Goal: Task Accomplishment & Management: Manage account settings

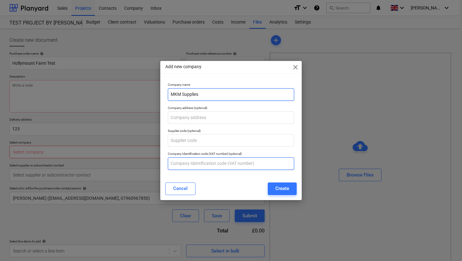
type textarea "x"
click at [202, 165] on input "text" at bounding box center [231, 163] width 126 height 13
paste input "GB 721 4534 61"
click at [178, 164] on input "GB 721 4534 61" at bounding box center [231, 163] width 126 height 13
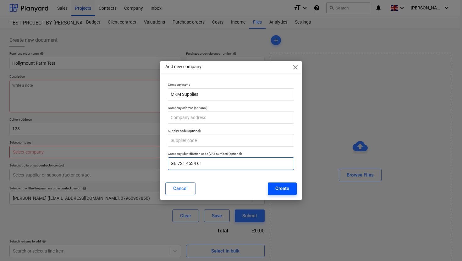
type input "GB 721 4534 61"
click at [283, 187] on div "Create" at bounding box center [282, 188] width 14 height 8
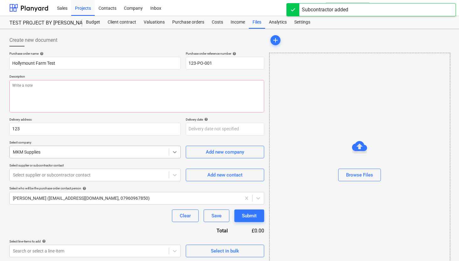
click at [175, 152] on icon at bounding box center [175, 152] width 6 height 6
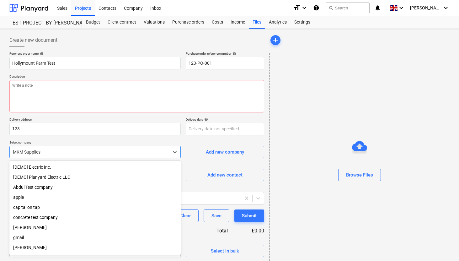
click at [174, 138] on div "Purchase order name help Hollymount Farm Test Purchase order reference number h…" at bounding box center [136, 155] width 255 height 206
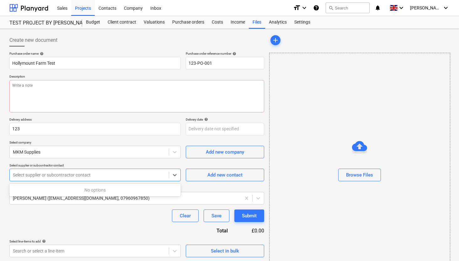
click at [77, 176] on div at bounding box center [89, 175] width 153 height 6
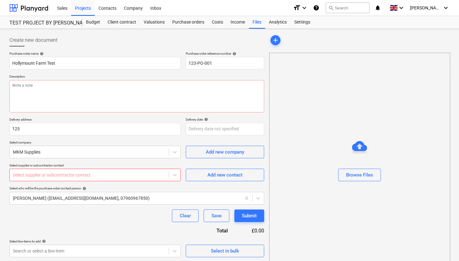
click at [97, 165] on p "Select supplier or subcontractor contact" at bounding box center [94, 165] width 171 height 5
click at [225, 176] on div "Add new contact" at bounding box center [225, 175] width 35 height 8
type textarea "x"
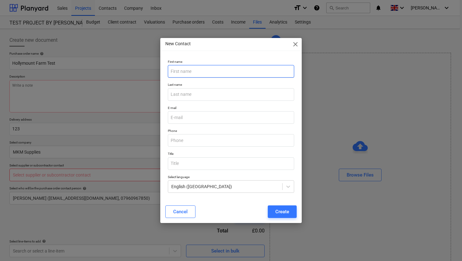
click at [216, 74] on input "text" at bounding box center [231, 71] width 126 height 13
type input "[PERSON_NAME]"
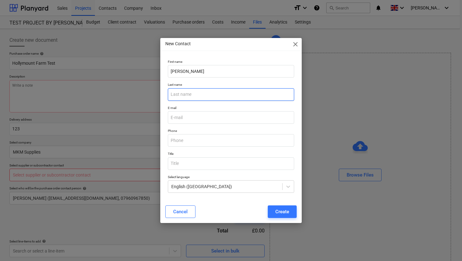
click at [215, 92] on input "text" at bounding box center [231, 94] width 126 height 13
type input "[PERSON_NAME]"
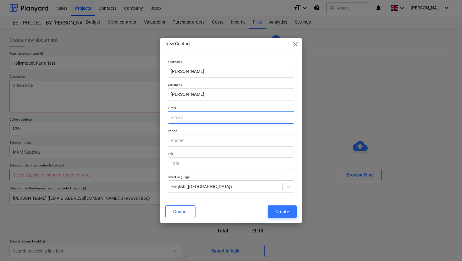
click at [193, 119] on input "email" at bounding box center [231, 117] width 126 height 13
click at [182, 145] on input "text" at bounding box center [231, 140] width 126 height 13
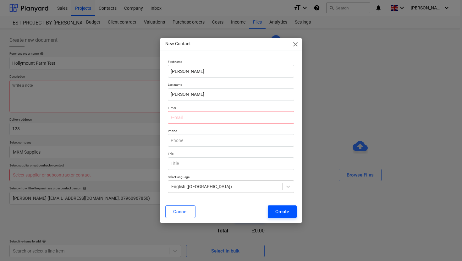
click at [279, 209] on div "Create" at bounding box center [282, 212] width 14 height 8
click at [203, 115] on input "email" at bounding box center [231, 117] width 126 height 13
click at [202, 139] on input "text" at bounding box center [231, 140] width 126 height 13
click at [295, 46] on span "close" at bounding box center [295, 45] width 8 height 8
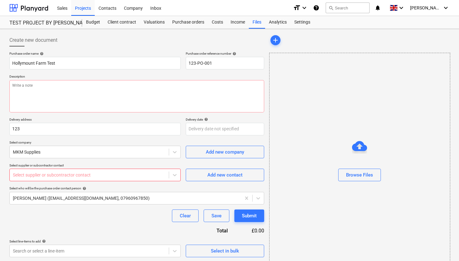
scroll to position [16, 0]
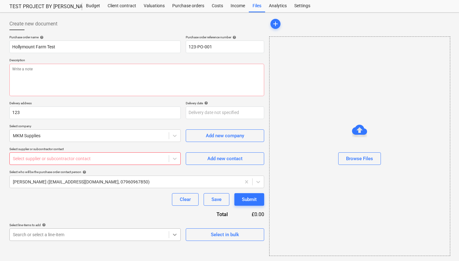
click at [176, 235] on body "This website stores cookies on your computer. These cookies are used to collect…" at bounding box center [229, 114] width 459 height 261
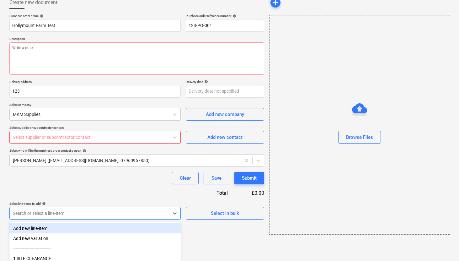
scroll to position [42, 0]
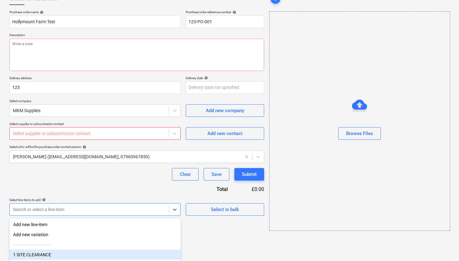
click at [46, 257] on div "1 SITE CLEARANCE" at bounding box center [94, 255] width 171 height 10
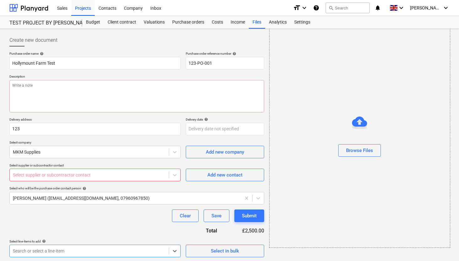
scroll to position [60, 0]
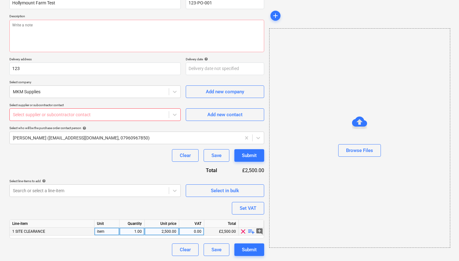
click at [170, 232] on div "2,500.00" at bounding box center [161, 232] width 29 height 8
click at [159, 241] on div "Purchase order name help Hollymount Farm Test Purchase order reference number h…" at bounding box center [136, 123] width 255 height 265
click at [366, 152] on div "Browse Files" at bounding box center [359, 150] width 27 height 8
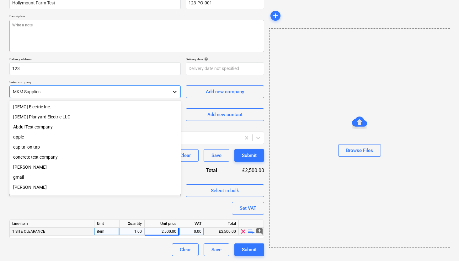
click at [177, 93] on icon at bounding box center [175, 92] width 6 height 6
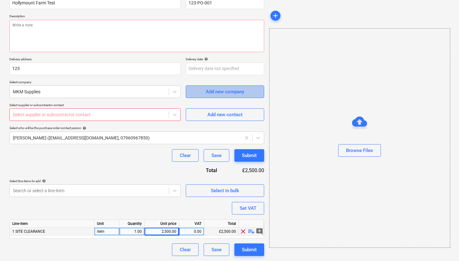
click at [211, 90] on div "Add new company" at bounding box center [225, 92] width 38 height 8
type textarea "x"
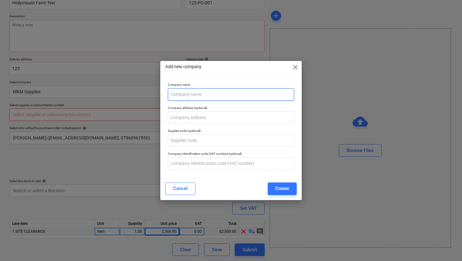
click at [190, 96] on input "text" at bounding box center [231, 94] width 126 height 13
type input "TARMAC"
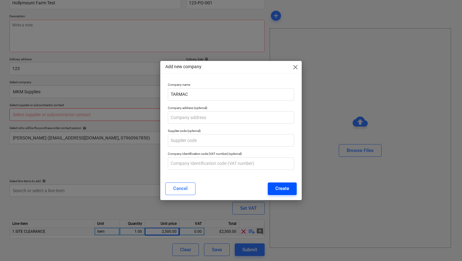
click at [284, 191] on div "Create" at bounding box center [282, 188] width 14 height 8
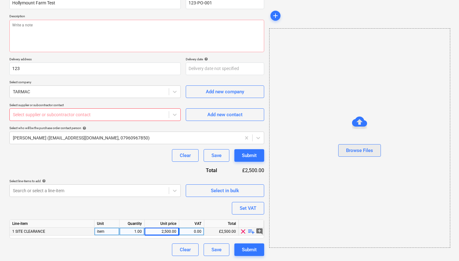
click at [351, 150] on div "Browse Files" at bounding box center [359, 150] width 27 height 8
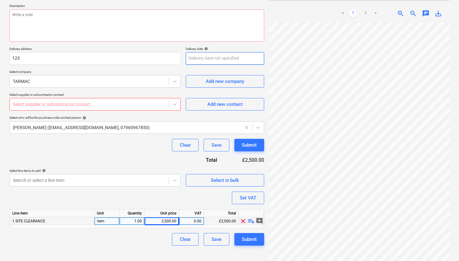
scroll to position [80, 0]
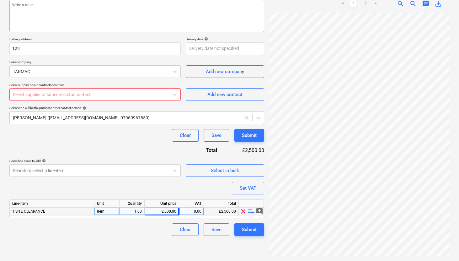
type textarea "x"
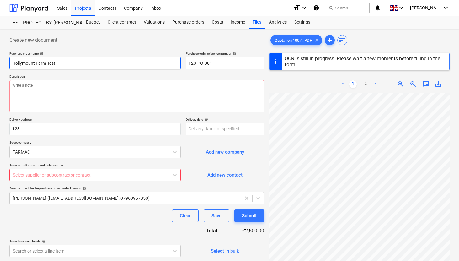
drag, startPoint x: 59, startPoint y: 65, endPoint x: 6, endPoint y: 62, distance: 53.2
click at [6, 62] on div "Create new document Purchase order name help Hollymount Farm Test Purchase orde…" at bounding box center [229, 185] width 459 height 312
type input "S"
type textarea "x"
type input "Su"
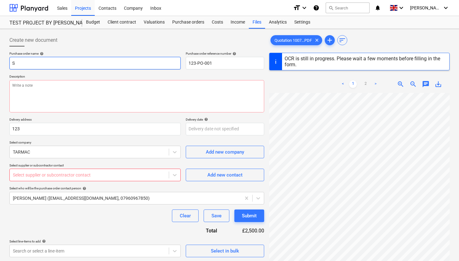
type textarea "x"
type input "Sup"
type textarea "x"
type input "Supp"
type textarea "x"
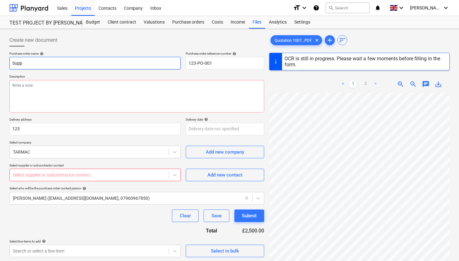
type input "Suppl"
type textarea "x"
type input "Supply"
type textarea "x"
type input "Supply"
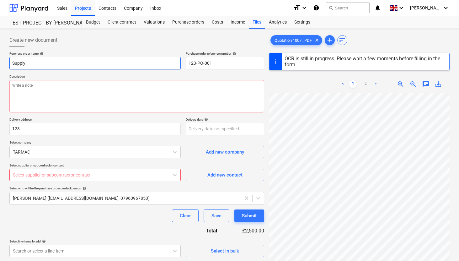
type textarea "x"
type input "Supply I"
type textarea "x"
type input "Supply In"
type textarea "x"
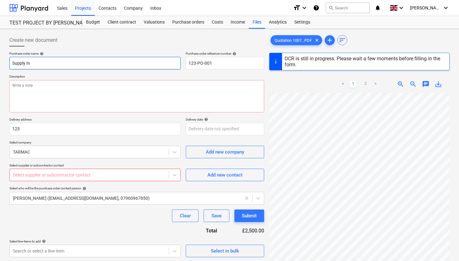
type input "Supply Ins"
type textarea "x"
type input "Supply Inst"
type textarea "x"
type input "Supply Insta"
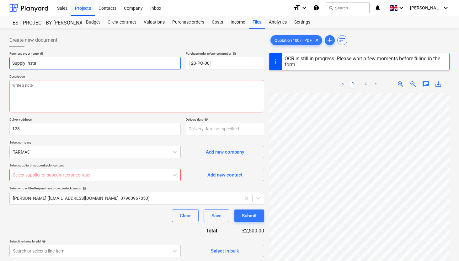
type textarea "x"
type input "Supply Instal"
type textarea "x"
type input "Supply Install"
type textarea "x"
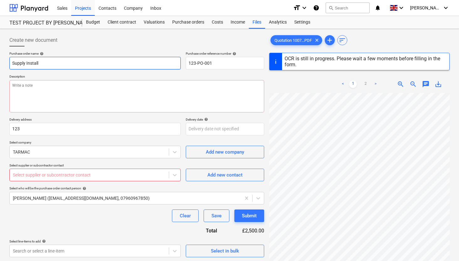
type input "Supply Installa"
type textarea "x"
type input "Supply Installat"
type textarea "x"
type input "Supply Installati"
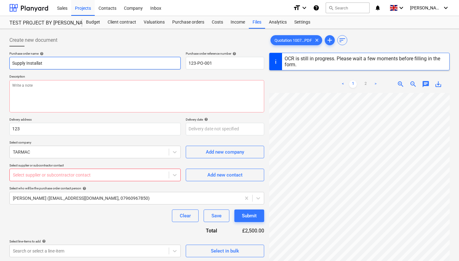
type textarea "x"
type input "Supply Installatio"
type textarea "x"
type input "Supply Installation"
type textarea "x"
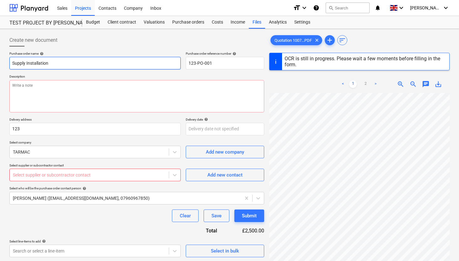
type input "Supply Installation"
type textarea "x"
type input "Supply Installation o"
type textarea "x"
type input "Supply Installation of"
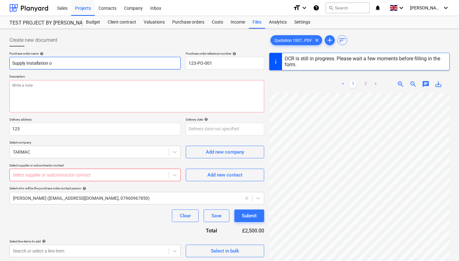
type textarea "x"
type input "Supply Installation of"
type textarea "x"
type input "Supply Installation of T"
type textarea "x"
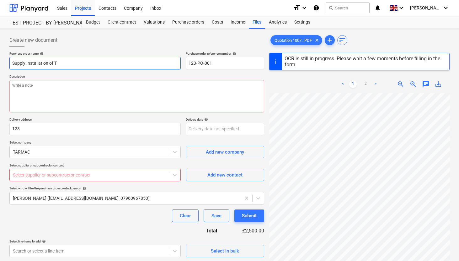
type input "Supply Installation of Ta"
type textarea "x"
type input "Supply Installation of Tar"
type textarea "x"
type input "Supply Installation of Tarm"
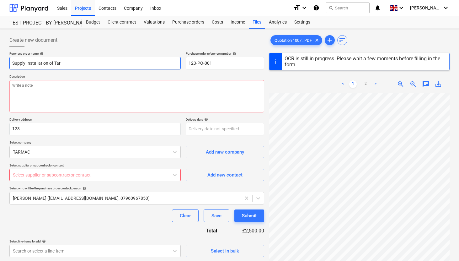
type textarea "x"
type input "Supply Installation of Tarma"
type textarea "x"
type input "Supply Installation of Tarmac"
type textarea "x"
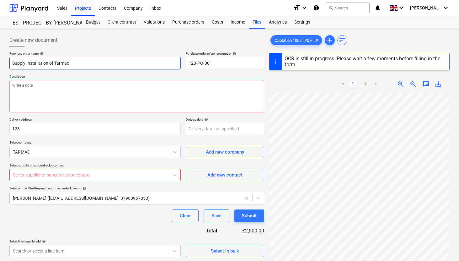
type input "Supply Installation of Tarmac"
type textarea "x"
type input "Supply Installation of Tarmac b"
type textarea "x"
type input "Supply Installation of Tarmac ba"
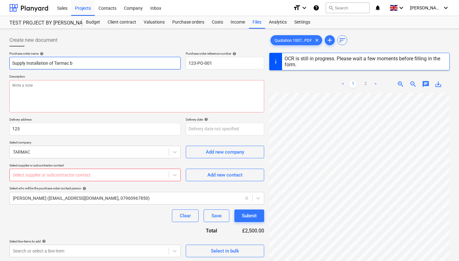
type textarea "x"
type input "Supply Installation of Tarmac bas"
type textarea "x"
type input "Supply Installation of Tarmac base"
type textarea "x"
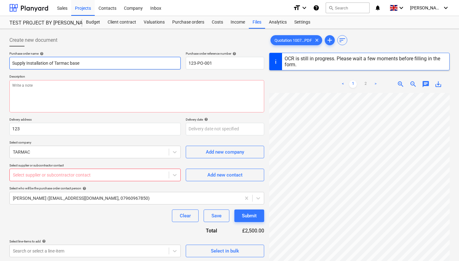
type input "Supply Installation of Tarmac base"
type textarea "x"
type input "Supply Installation of Tarmac base f"
type textarea "x"
type input "Supply Installation of Tarmac base fp"
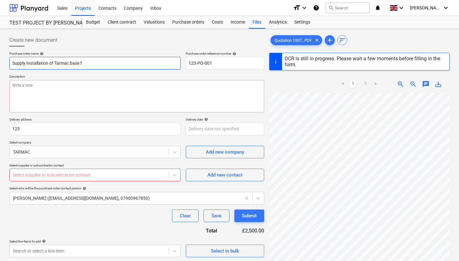
type textarea "x"
type input "Supply Installation of Tarmac base fpr"
type textarea "x"
type input "Supply Installation of Tarmac base fp"
type textarea "x"
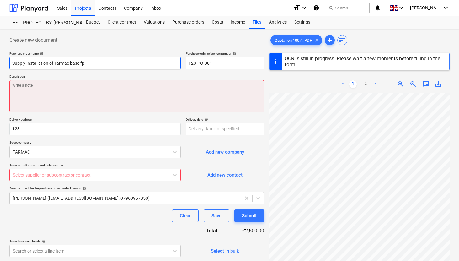
type input "Supply Installation of Tarmac base f"
type textarea "x"
type input "Supply Installation of Tarmac base fo"
type textarea "x"
type input "Supply Installation of Tarmac base for"
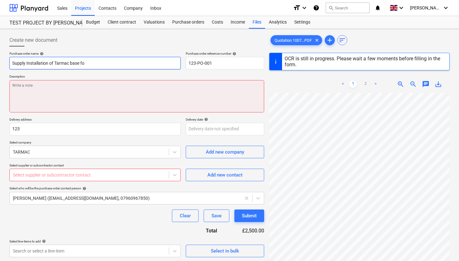
type textarea "x"
type input "Supply Installation of Tarmac base for"
type textarea "x"
type input "Supply Installation of Tarmac base for p"
type textarea "x"
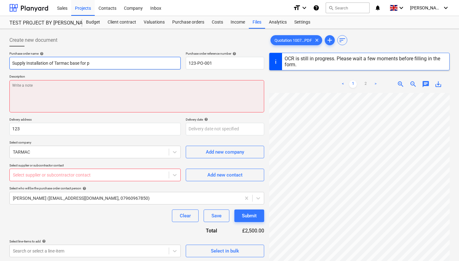
type input "Supply Installation of Tarmac base for pa"
type textarea "x"
type input "Supply Installation of Tarmac base for pav"
type textarea "x"
type input "Supply Installation of Tarmac base for pave"
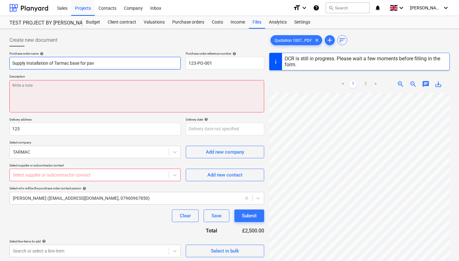
type textarea "x"
type input "Supply Installation of Tarmac base for paved"
type textarea "x"
type input "Supply Installation of Tarmac base for paved"
type textarea "x"
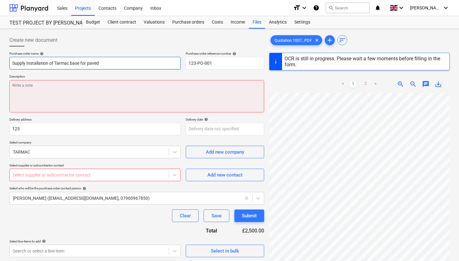
type input "Supply Installation of Tarmac base for paved r"
type textarea "x"
type input "Supply Installation of Tarmac base for paved ro"
type textarea "x"
type input "Supply Installation of Tarmac base for paved roa"
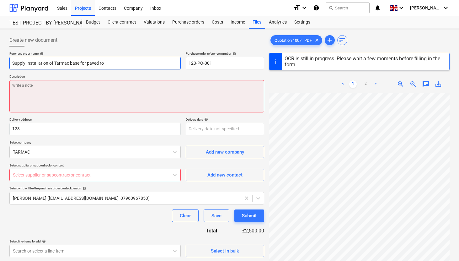
type textarea "x"
type input "Supply Installation of Tarmac base for paved road"
type textarea "x"
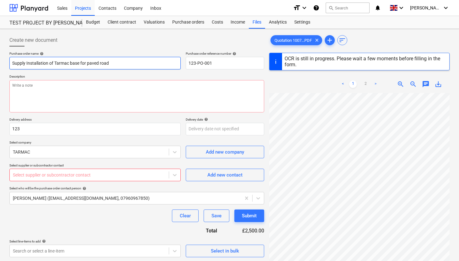
drag, startPoint x: 13, startPoint y: 62, endPoint x: 47, endPoint y: 64, distance: 34.9
click at [47, 64] on input "Supply Installation of Tarmac base for paved road" at bounding box center [94, 63] width 171 height 13
type input "A of Tarmac base for paved road"
type textarea "x"
type input "of Tarmac base for paved road"
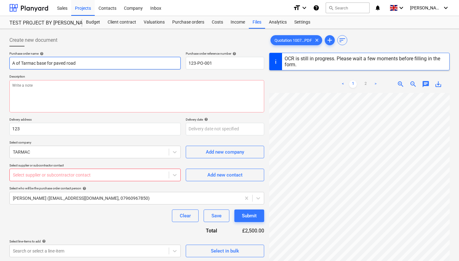
type textarea "x"
type input "S of Tarmac base for paved road"
type textarea "x"
type input "Su of Tarmac base for paved road"
type textarea "x"
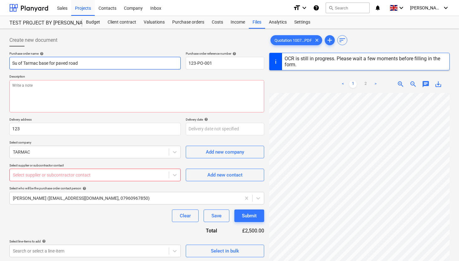
type input "Suu of Tarmac base for paved road"
type textarea "x"
type input "Su of Tarmac base for paved road"
type textarea "x"
type input "Sup of Tarmac base for paved road"
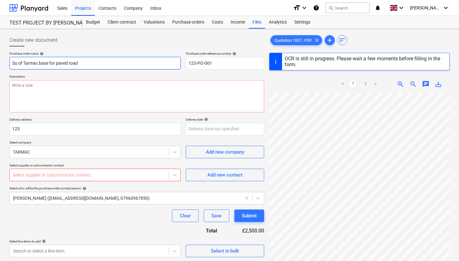
type textarea "x"
type input "Supp of Tarmac base for paved road"
type textarea "x"
type input "Suppl of Tarmac base for paved road"
type textarea "x"
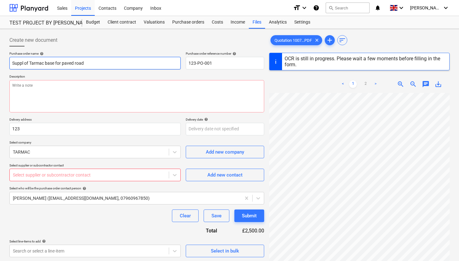
type input "Supply of Tarmac base for paved road"
type textarea "x"
click at [46, 63] on input "Supply of Tarmac base for paved road" at bounding box center [94, 63] width 171 height 13
drag, startPoint x: 30, startPoint y: 63, endPoint x: 9, endPoint y: 63, distance: 21.7
click at [9, 63] on div "Create new document Purchase order name help Supply of Tarmac base for paved ro…" at bounding box center [137, 184] width 260 height 307
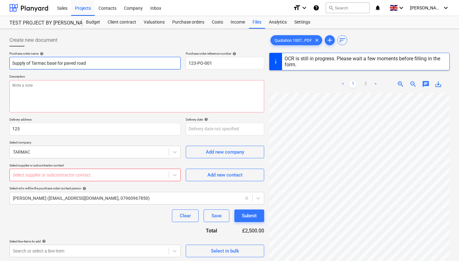
type input "Tarmac base for paved road"
type textarea "x"
click at [14, 62] on input "Tarmac base for paved road" at bounding box center [94, 63] width 171 height 13
type input "Tarmac base for paved road"
type textarea "x"
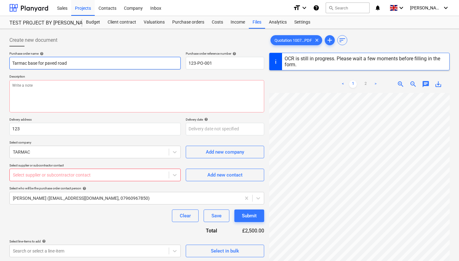
click at [30, 63] on input "Tarmac base for paved road" at bounding box center [94, 63] width 171 height 13
click at [29, 63] on input "Tarmac base for paved road" at bounding box center [94, 63] width 171 height 13
type input "Tarmac mbase for paved road"
type textarea "x"
type input "Tarmac mabase for paved road"
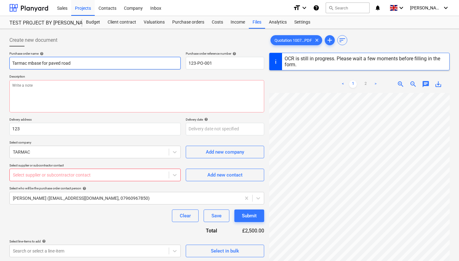
type textarea "x"
type input "Tarmac matbase for paved road"
type textarea "x"
type input "Tarmac matebase for paved road"
type textarea "x"
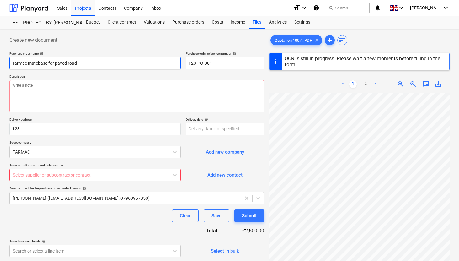
type input "Tarmac materbase for paved road"
type textarea "x"
type input "Tarmac materibase for paved road"
type textarea "x"
type input "Tarmac materiabase for paved road"
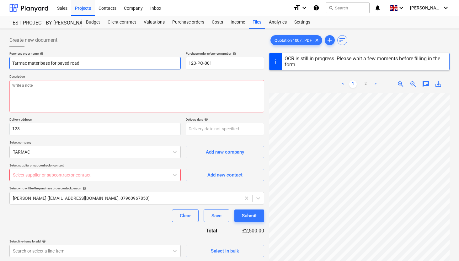
type textarea "x"
type input "Tarmac materia base for paved road"
type textarea "x"
type input "Tarmac materiabase for paved road"
type textarea "x"
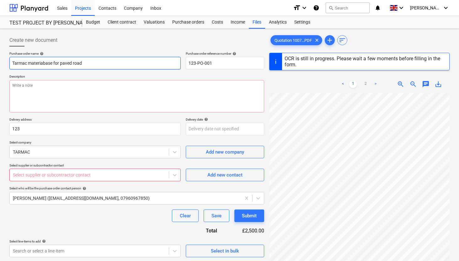
type input "Tarmac materialbase for paved road"
type textarea "x"
type input "Tarmac material base for paved road"
type textarea "x"
drag, startPoint x: 88, startPoint y: 62, endPoint x: 45, endPoint y: 65, distance: 42.5
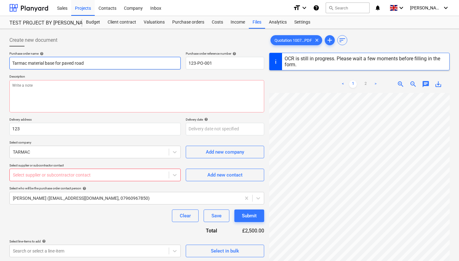
click at [45, 65] on input "Tarmac material base for paved road" at bounding box center [94, 63] width 171 height 13
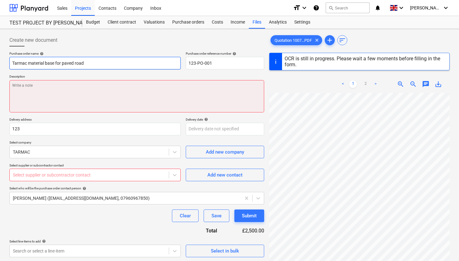
type input "Tarmac material f"
type textarea "x"
type input "Tarmac material fo"
type textarea "x"
type input "Tarmac material for"
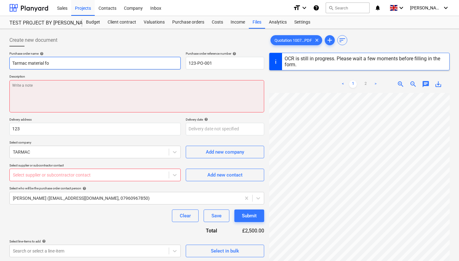
type textarea "x"
type input "Tarmac material for"
type textarea "x"
type input "Tarmac material for b"
type textarea "x"
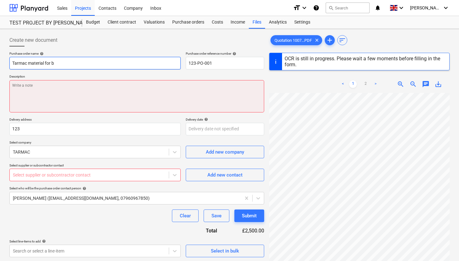
type input "Tarmac material for ba"
type textarea "x"
type input "Tarmac material for bas"
type textarea "x"
type input "Tarmac material for base"
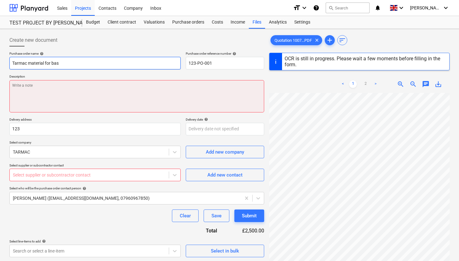
type textarea "x"
type input "Tarmac material for base"
type textarea "x"
type input "Tarmac material for base p"
type textarea "x"
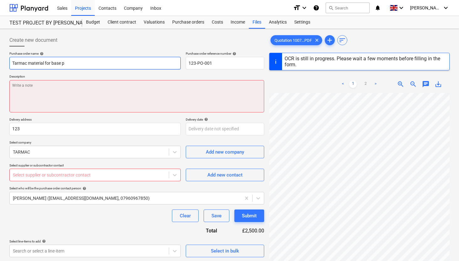
type input "Tarmac material for base"
type textarea "x"
type input "Tarmac material for base f"
type textarea "x"
type input "Tarmac material for base"
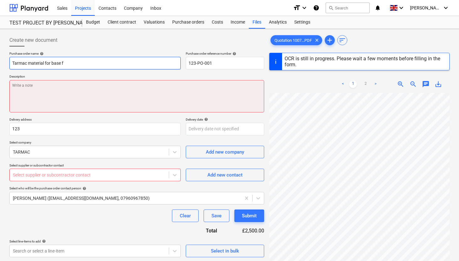
type textarea "x"
type input "Tarmac material for base o"
type textarea "x"
type input "Tarmac material for base of"
type textarea "x"
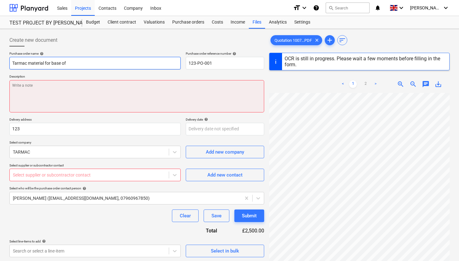
type input "Tarmac material for base of"
type textarea "x"
type input "Tarmac material for base of p"
type textarea "x"
type input "Tarmac material for base of pe"
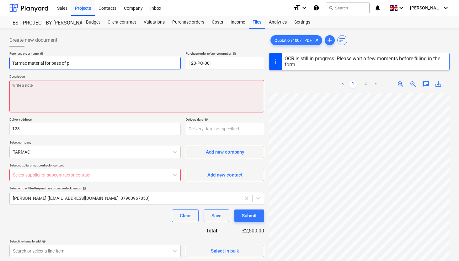
type textarea "x"
type input "Tarmac material for base of per"
type textarea "x"
type input "Tarmac material for base of perm"
type textarea "x"
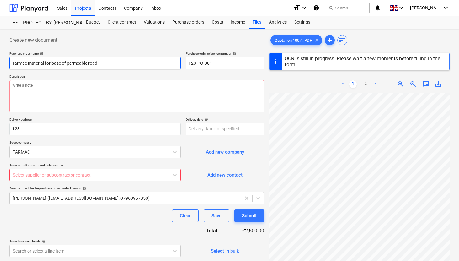
click at [13, 63] on input "Tarmac material for base of permeable road" at bounding box center [94, 63] width 171 height 13
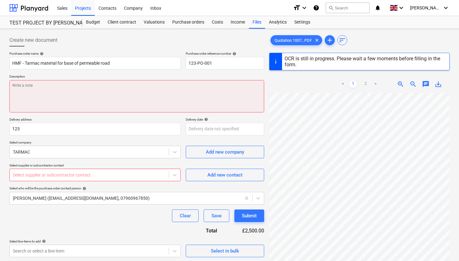
click at [65, 84] on textarea at bounding box center [136, 96] width 255 height 32
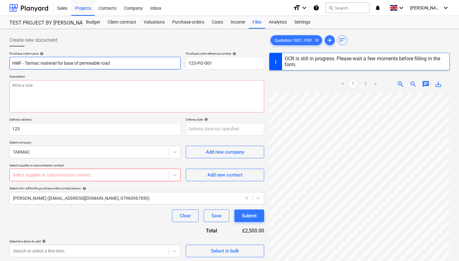
drag, startPoint x: 117, startPoint y: 63, endPoint x: 25, endPoint y: 63, distance: 91.7
click at [25, 63] on input "HMF - Tarmac material for base of permeable road" at bounding box center [94, 63] width 171 height 13
drag, startPoint x: 52, startPoint y: 66, endPoint x: 4, endPoint y: 59, distance: 48.5
click at [4, 59] on div "Create new document Purchase order name help Hollymount Farm - Purchase order r…" at bounding box center [229, 185] width 459 height 312
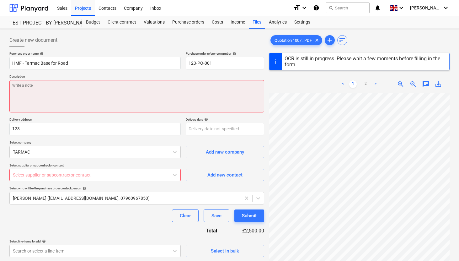
click at [27, 84] on textarea at bounding box center [136, 96] width 255 height 32
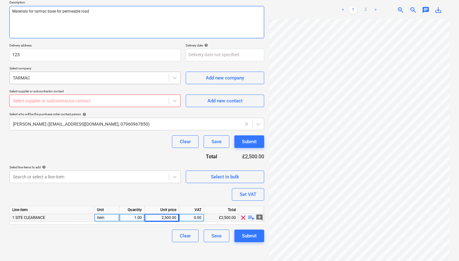
scroll to position [80, 0]
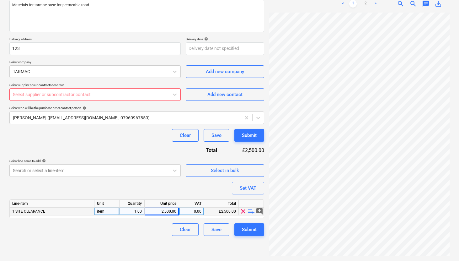
click at [173, 211] on div "2,500.00" at bounding box center [161, 212] width 29 height 8
click at [197, 211] on div "0.00" at bounding box center [192, 212] width 20 height 8
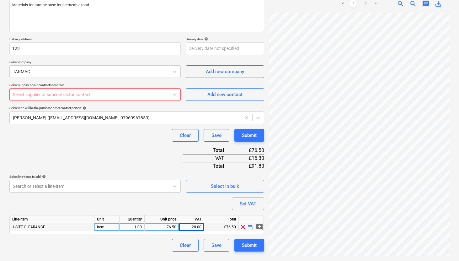
click at [139, 229] on div "1.00" at bounding box center [132, 227] width 20 height 8
click at [145, 252] on div "Create new document Purchase order name help HMF - [GEOGRAPHIC_DATA] for Road P…" at bounding box center [137, 104] width 260 height 307
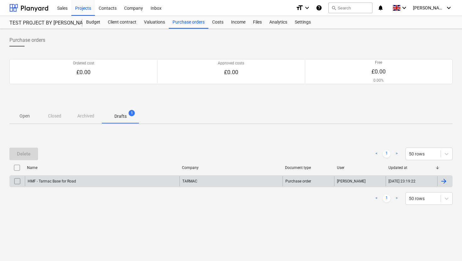
click at [442, 182] on div at bounding box center [444, 181] width 8 height 8
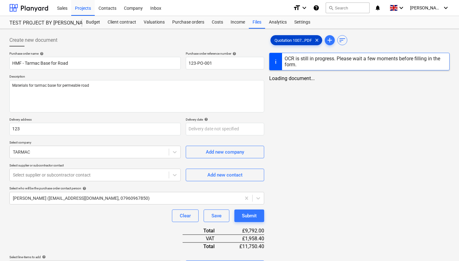
click at [306, 38] on span "Quotation 1007...PDF" at bounding box center [293, 40] width 45 height 5
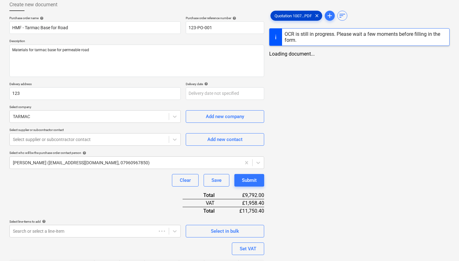
scroll to position [76, 0]
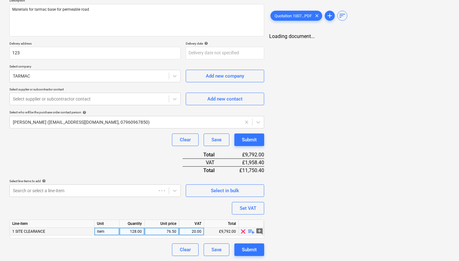
click at [63, 228] on div "1 SITE CLEARANCE" at bounding box center [52, 232] width 85 height 8
click at [15, 232] on span "1 SITE CLEARANCE" at bounding box center [28, 231] width 33 height 4
drag, startPoint x: 48, startPoint y: 234, endPoint x: 19, endPoint y: 231, distance: 29.3
click at [19, 231] on div "1 SITE CLEARANCE" at bounding box center [52, 232] width 85 height 8
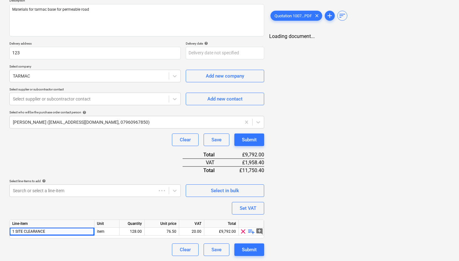
click at [66, 238] on div "Line-item Unit Quantity Unit price VAT Total 1 SITE CLEARANCE item 128.00 76.50…" at bounding box center [136, 229] width 255 height 19
click at [243, 231] on span "clear" at bounding box center [244, 232] width 8 height 8
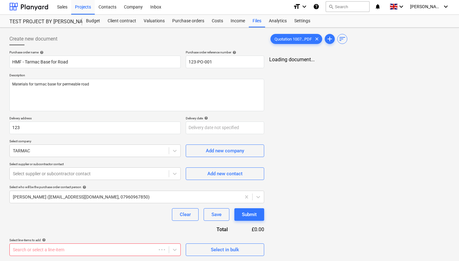
scroll to position [1, 0]
click at [176, 249] on body "This website stores cookies on your computer. These cookies are used to collect…" at bounding box center [229, 129] width 459 height 261
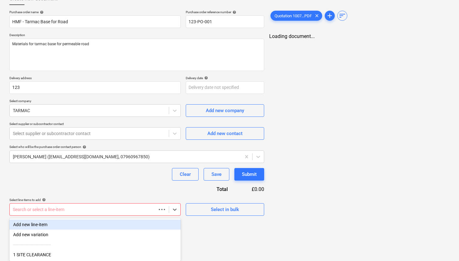
click at [42, 225] on div "Add new line-item" at bounding box center [94, 225] width 171 height 10
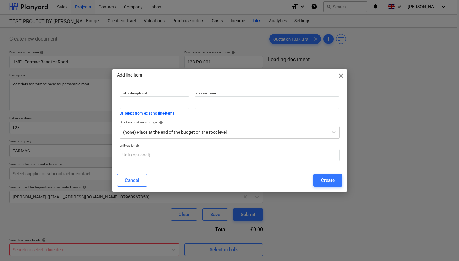
scroll to position [1, 0]
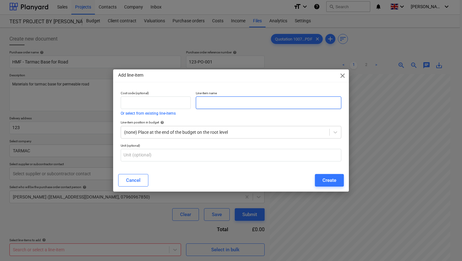
click at [213, 102] on input "text" at bounding box center [268, 102] width 145 height 13
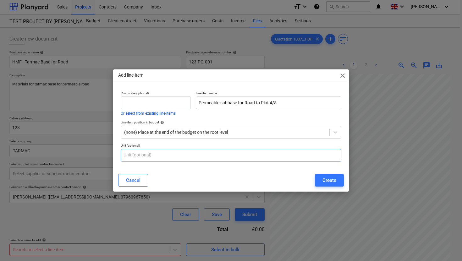
click at [153, 153] on input "text" at bounding box center [231, 155] width 220 height 13
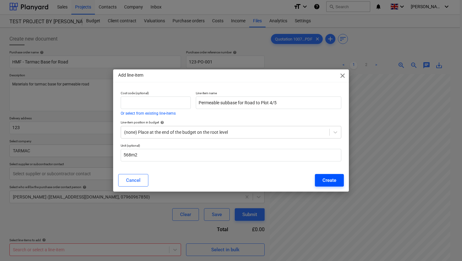
click at [333, 178] on div "Create" at bounding box center [329, 180] width 14 height 8
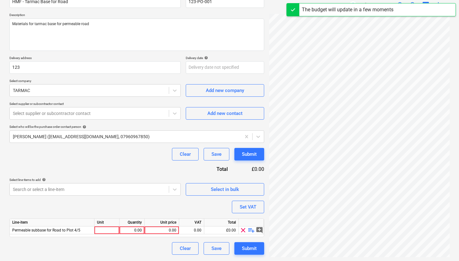
scroll to position [63, 0]
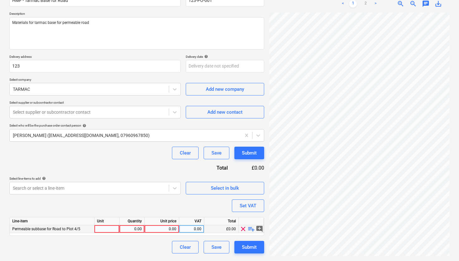
click at [106, 227] on div at bounding box center [107, 229] width 25 height 8
click at [139, 229] on div "0.00" at bounding box center [132, 229] width 20 height 8
drag, startPoint x: 112, startPoint y: 228, endPoint x: 92, endPoint y: 228, distance: 20.1
click at [0, 0] on div "Permeable subbase for Road to Plot 4/5 128 0.00 0.00 0.00 £0.00 clear playlist_…" at bounding box center [0, 0] width 0 height 0
click at [105, 230] on div "128" at bounding box center [107, 229] width 25 height 8
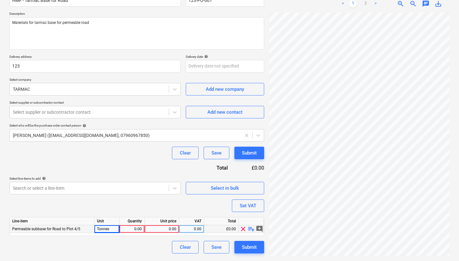
click at [31, 228] on span "Permeable subbase for Road to Plot 4/5" at bounding box center [46, 229] width 68 height 4
click at [12, 229] on div "Permeable subbase for Road to Plot 4/5" at bounding box center [52, 229] width 85 height 8
click at [87, 229] on div "Permeable subbase for Road to Plot 4/5" at bounding box center [52, 229] width 85 height 8
click at [111, 229] on div "Tonnes" at bounding box center [107, 229] width 25 height 8
click at [79, 227] on div "Permeable subbase for Road to Plot 4/5" at bounding box center [52, 229] width 85 height 8
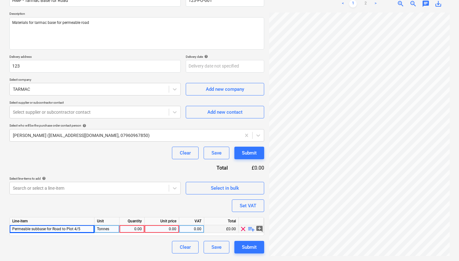
click at [89, 231] on div "Permeable subbase for Road to Plot 4/5" at bounding box center [52, 229] width 85 height 8
click at [251, 229] on span "playlist_add" at bounding box center [252, 229] width 8 height 8
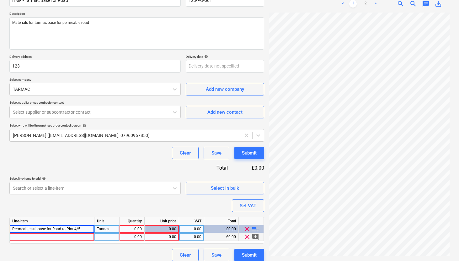
click at [247, 236] on span "clear" at bounding box center [248, 237] width 8 height 8
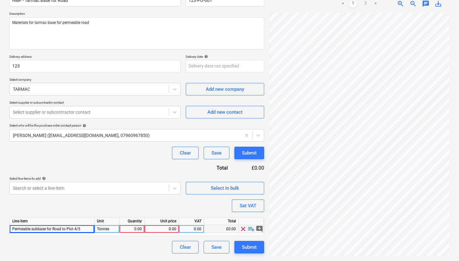
click at [261, 230] on span "add_comment" at bounding box center [260, 229] width 8 height 8
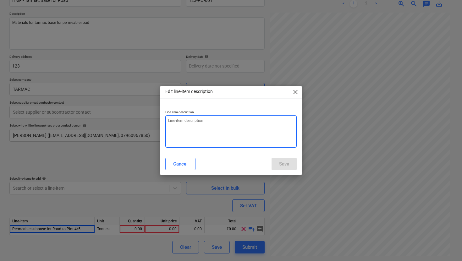
click at [215, 126] on textarea at bounding box center [230, 131] width 131 height 32
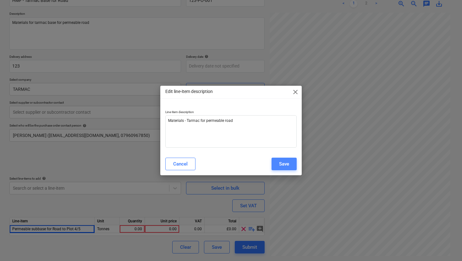
click at [275, 167] on button "Save" at bounding box center [283, 164] width 25 height 13
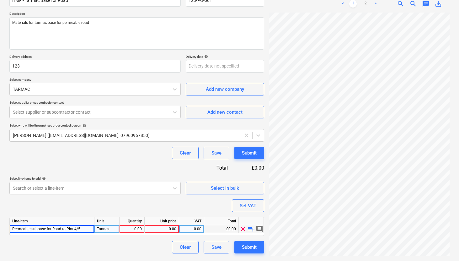
click at [85, 230] on div "Permeable subbase for Road to Plot 4/5" at bounding box center [52, 229] width 85 height 8
drag, startPoint x: 79, startPoint y: 229, endPoint x: 51, endPoint y: 228, distance: 27.7
click at [51, 228] on span "Permeable subbase for Road to Plot 4/5" at bounding box center [46, 229] width 68 height 4
click at [90, 226] on div "Permeable subbase for Road to Plot 4/5" at bounding box center [52, 229] width 85 height 8
click at [85, 228] on div "Permeable subbase for Road to Plot 4/5" at bounding box center [52, 229] width 85 height 8
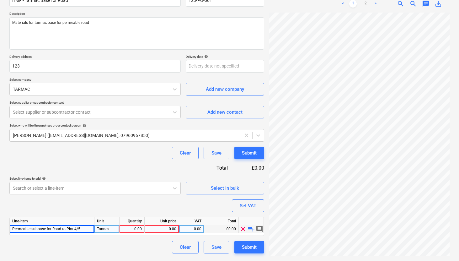
click at [85, 228] on div "Permeable subbase for Road to Plot 4/5" at bounding box center [52, 229] width 85 height 8
click at [261, 230] on span "comment" at bounding box center [260, 229] width 8 height 8
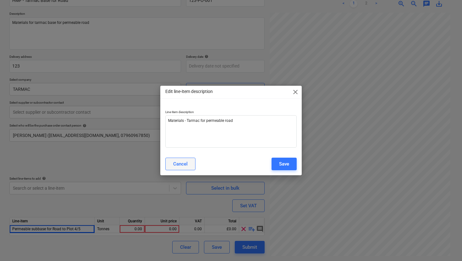
click at [190, 161] on button "Cancel" at bounding box center [180, 164] width 30 height 13
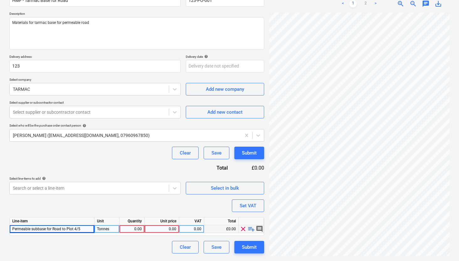
click at [78, 231] on span "Permeable subbase for Road to Plot 4/5" at bounding box center [46, 229] width 68 height 4
click at [252, 229] on span "playlist_add" at bounding box center [252, 229] width 8 height 8
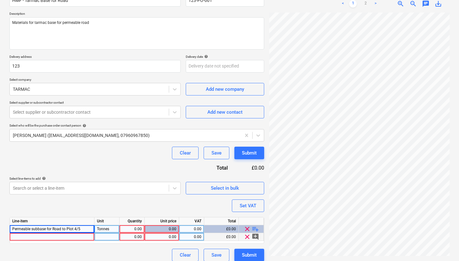
click at [68, 240] on div at bounding box center [52, 237] width 85 height 8
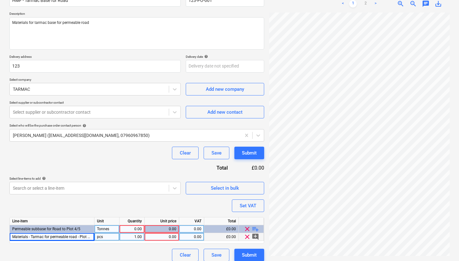
click at [133, 252] on div "Clear Save Submit" at bounding box center [136, 255] width 255 height 13
click at [246, 228] on span "clear" at bounding box center [248, 229] width 8 height 8
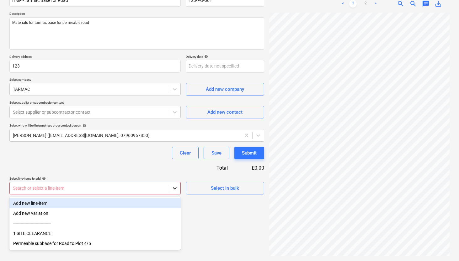
click at [176, 187] on icon at bounding box center [175, 188] width 4 height 2
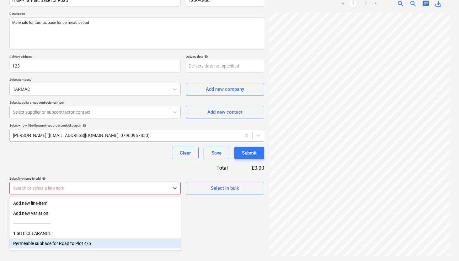
click at [68, 245] on div "Permeable subbase for Road to Plot 4/5" at bounding box center [94, 243] width 171 height 10
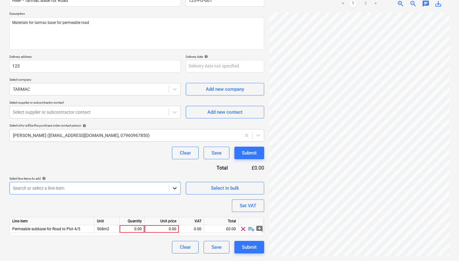
click at [177, 188] on icon at bounding box center [175, 188] width 6 height 6
click at [101, 256] on div "Create new document Purchase order name help HMF - [GEOGRAPHIC_DATA] for Road P…" at bounding box center [137, 114] width 260 height 290
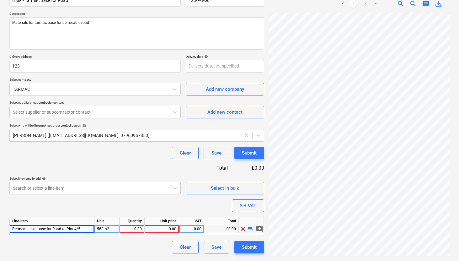
click at [72, 227] on span "Permeable subbase for Road to Plot 4/5" at bounding box center [46, 229] width 68 height 4
click at [83, 229] on div "Permeable subbase for Road to Plot 4/5" at bounding box center [52, 229] width 85 height 8
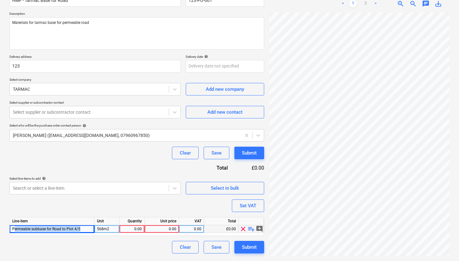
click at [83, 229] on div "Permeable subbase for Road to Plot 4/5" at bounding box center [52, 229] width 85 height 8
click at [115, 224] on div "Unit" at bounding box center [107, 221] width 25 height 8
click at [112, 226] on div "568m2" at bounding box center [107, 229] width 25 height 8
click at [137, 228] on div "0.00" at bounding box center [132, 229] width 20 height 8
click at [172, 232] on div "0.00" at bounding box center [161, 229] width 29 height 8
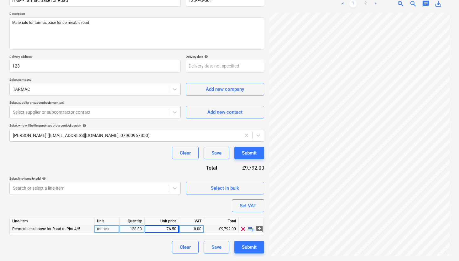
click at [192, 237] on div "Purchase order name help HMF - Tarmac Base for Road Purchase order reference nu…" at bounding box center [136, 121] width 255 height 265
click at [198, 229] on div "0.00" at bounding box center [192, 229] width 20 height 8
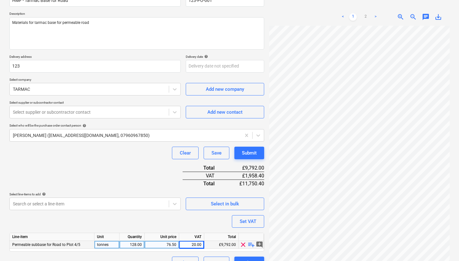
scroll to position [76, 0]
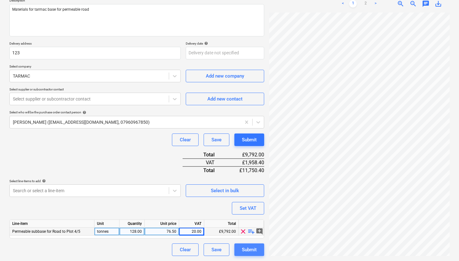
click at [254, 250] on div "Submit" at bounding box center [249, 250] width 15 height 8
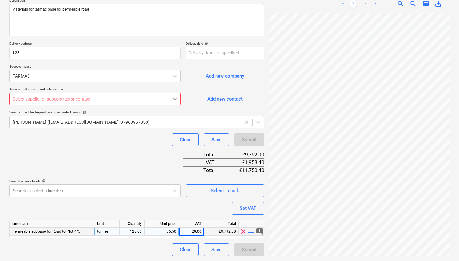
click at [175, 101] on icon at bounding box center [175, 99] width 6 height 6
click at [198, 99] on span "Add new contact" at bounding box center [225, 99] width 63 height 8
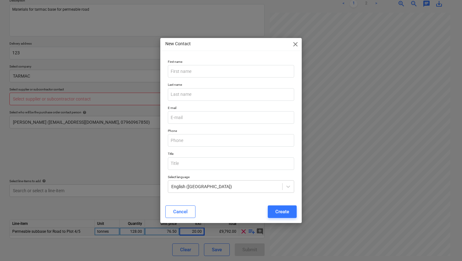
click at [111, 145] on div "New Contact close First name Last name E-mail Phone Title Select language Engli…" at bounding box center [231, 130] width 462 height 261
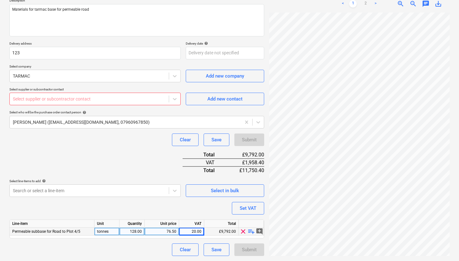
scroll to position [75, 0]
click at [223, 100] on div "Add new contact" at bounding box center [225, 99] width 35 height 8
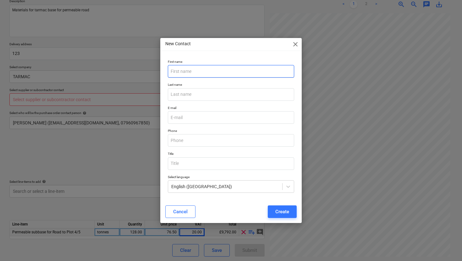
click at [191, 71] on input "text" at bounding box center [231, 71] width 126 height 13
paste input "[PERSON_NAME]"
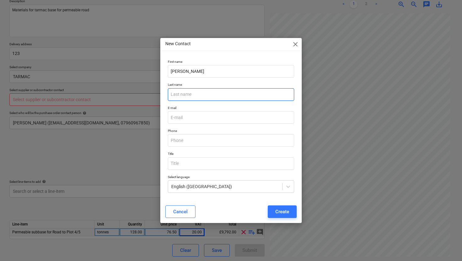
click at [188, 92] on input "text" at bounding box center [231, 94] width 126 height 13
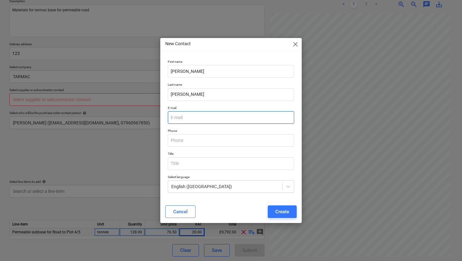
click at [188, 117] on input "email" at bounding box center [231, 117] width 126 height 13
paste input "[PERSON_NAME][EMAIL_ADDRESS][PERSON_NAME][DOMAIN_NAME]"
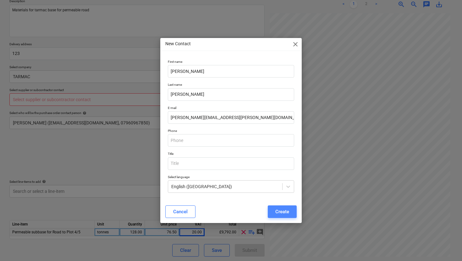
click at [274, 210] on button "Create" at bounding box center [282, 211] width 29 height 13
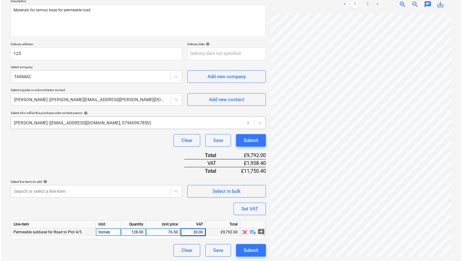
scroll to position [76, 0]
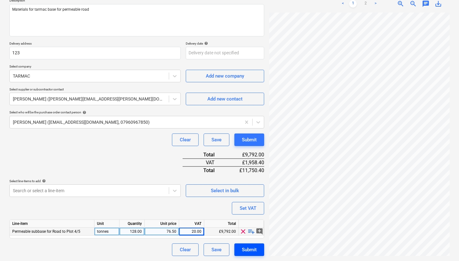
click at [245, 248] on div "Submit" at bounding box center [249, 250] width 15 height 8
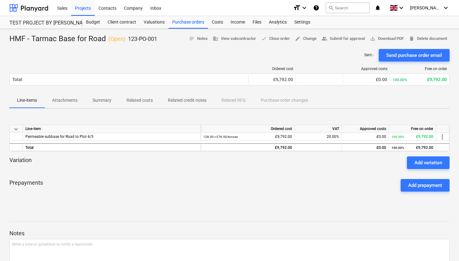
scroll to position [3, 0]
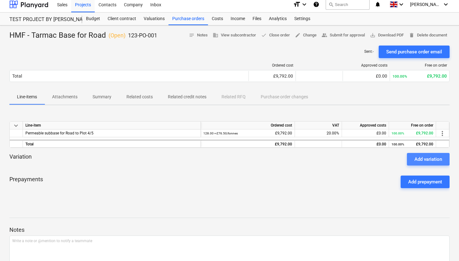
click at [431, 157] on div "Add variation" at bounding box center [429, 159] width 28 height 8
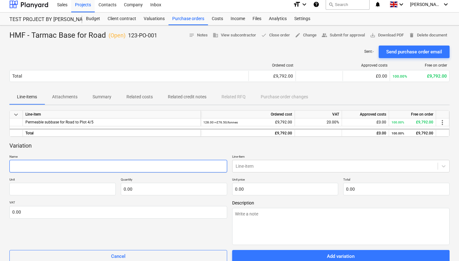
click at [180, 168] on input "text" at bounding box center [118, 166] width 218 height 13
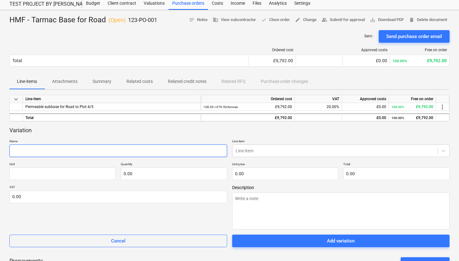
scroll to position [20, 0]
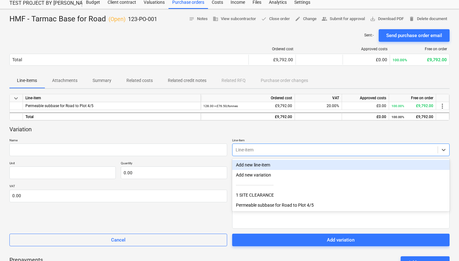
click at [246, 147] on div at bounding box center [335, 150] width 199 height 6
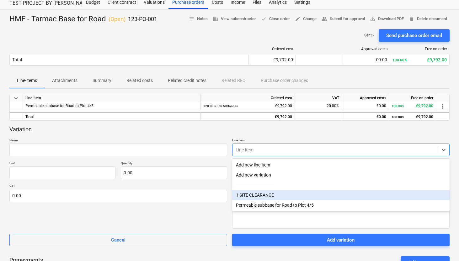
click at [122, 129] on div "Variation" at bounding box center [229, 130] width 441 height 8
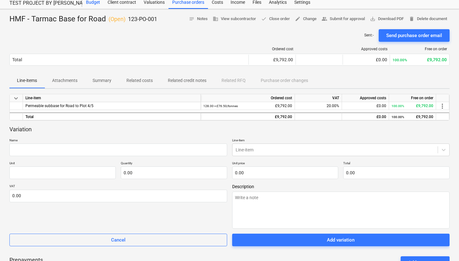
click at [96, 4] on div "Budget" at bounding box center [93, 2] width 22 height 13
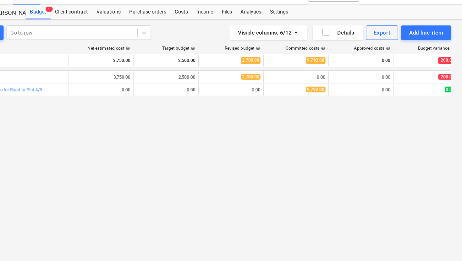
scroll to position [0, 23]
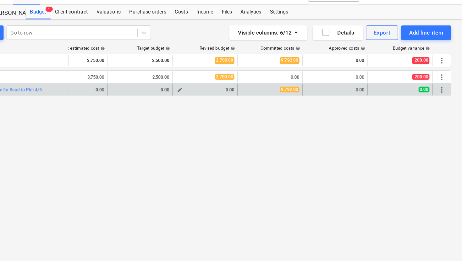
click at [253, 89] on div "0.00" at bounding box center [238, 90] width 51 height 4
click at [216, 90] on span "edit" at bounding box center [216, 89] width 5 height 5
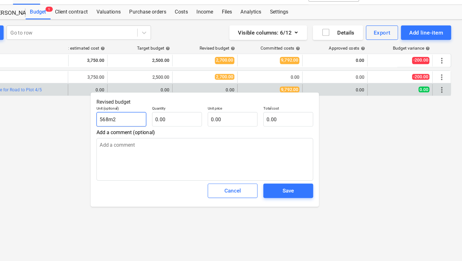
drag, startPoint x: 161, startPoint y: 116, endPoint x: 144, endPoint y: 117, distance: 17.4
click at [144, 117] on input "568m2" at bounding box center [165, 115] width 43 height 13
click at [223, 182] on div "Cancel Save" at bounding box center [237, 177] width 193 height 23
drag, startPoint x: 165, startPoint y: 116, endPoint x: 142, endPoint y: 116, distance: 22.9
click at [142, 116] on div "Unit (optional) tonnes" at bounding box center [165, 112] width 48 height 23
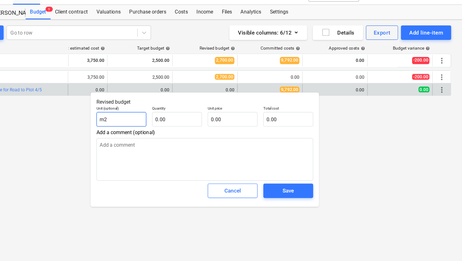
drag, startPoint x: 170, startPoint y: 116, endPoint x: 141, endPoint y: 115, distance: 28.9
click at [141, 115] on div "Unit (optional) m2" at bounding box center [165, 112] width 48 height 23
click at [260, 179] on div "Cancel" at bounding box center [262, 178] width 14 height 8
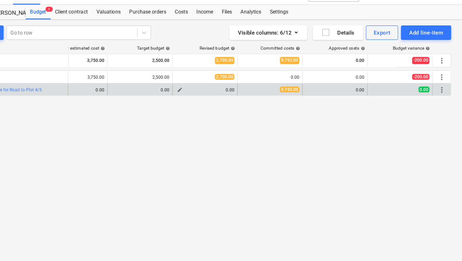
click at [253, 90] on div "0.00" at bounding box center [238, 90] width 51 height 4
click at [215, 89] on span "edit" at bounding box center [216, 89] width 5 height 5
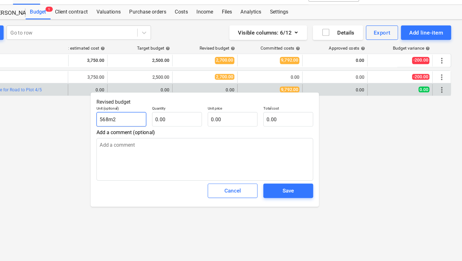
drag, startPoint x: 169, startPoint y: 116, endPoint x: 136, endPoint y: 116, distance: 33.0
click at [136, 116] on body "This website stores cookies on your computer. These cookies are used to collect…" at bounding box center [231, 130] width 462 height 261
drag, startPoint x: 163, startPoint y: 112, endPoint x: 122, endPoint y: 118, distance: 41.5
click at [122, 118] on body "This website stores cookies on your computer. These cookies are used to collect…" at bounding box center [231, 130] width 462 height 261
click at [220, 116] on input "text" at bounding box center [213, 115] width 43 height 13
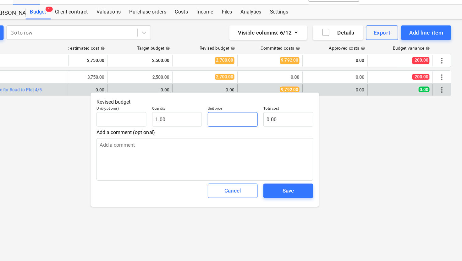
click at [271, 115] on input "text" at bounding box center [262, 115] width 43 height 13
click at [314, 177] on div "Save" at bounding box center [311, 178] width 10 height 8
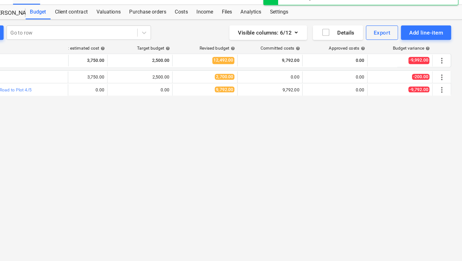
scroll to position [0, 0]
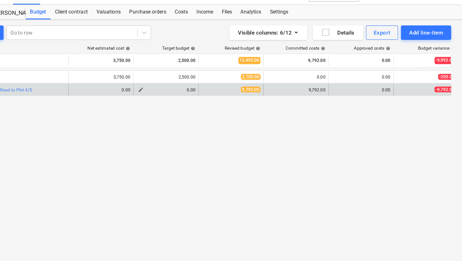
click at [221, 91] on div "0.00" at bounding box center [204, 90] width 51 height 4
click at [183, 90] on span "edit" at bounding box center [182, 89] width 5 height 5
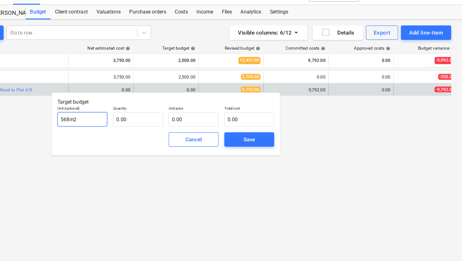
drag, startPoint x: 135, startPoint y: 117, endPoint x: 110, endPoint y: 117, distance: 25.1
click at [110, 117] on div "Unit (optional) 568m2" at bounding box center [131, 112] width 48 height 23
click at [172, 122] on input "text" at bounding box center [179, 115] width 43 height 13
click at [231, 115] on input "text" at bounding box center [228, 115] width 43 height 13
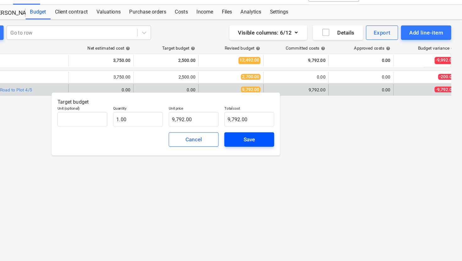
click at [261, 131] on button "Save" at bounding box center [276, 133] width 43 height 13
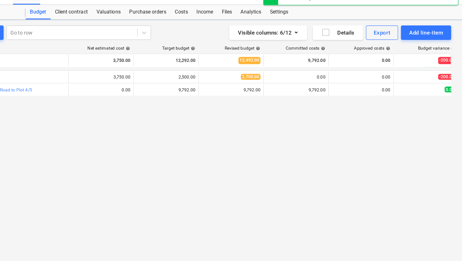
scroll to position [0, 23]
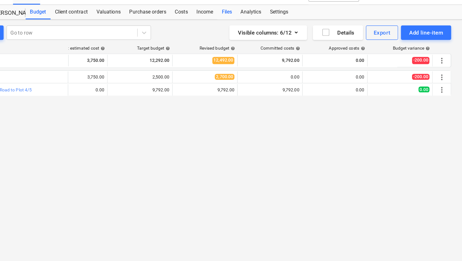
click at [258, 23] on div "Files" at bounding box center [257, 22] width 16 height 13
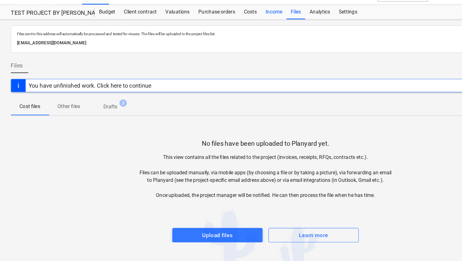
click at [240, 23] on div "Income" at bounding box center [238, 22] width 22 height 13
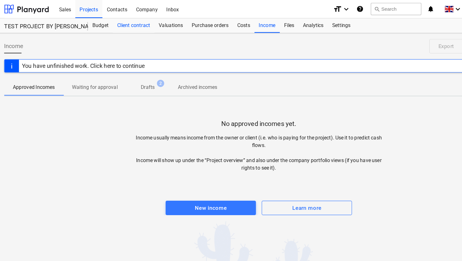
click at [128, 22] on div "Client contract" at bounding box center [122, 22] width 36 height 13
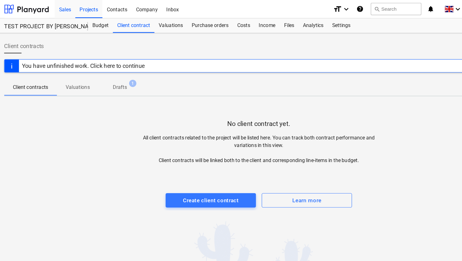
click at [61, 5] on div "Sales" at bounding box center [62, 8] width 18 height 16
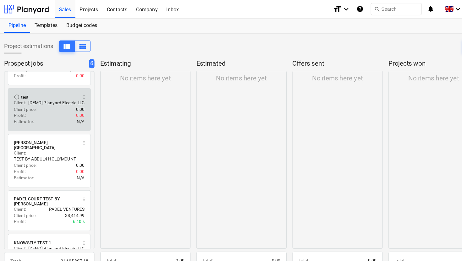
scroll to position [20, 0]
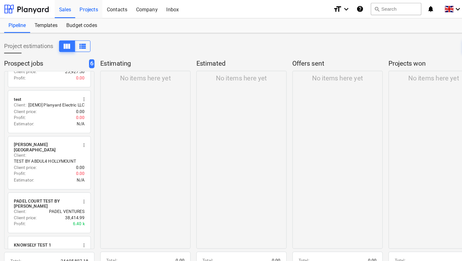
click at [88, 7] on div "Projects" at bounding box center [83, 8] width 24 height 16
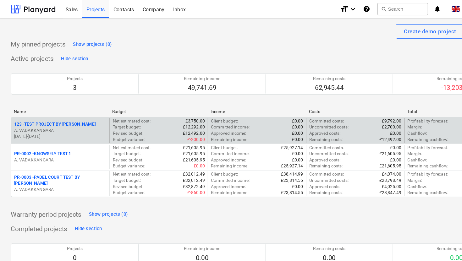
click at [71, 115] on p "A. VADAKKANGARA" at bounding box center [52, 113] width 80 height 5
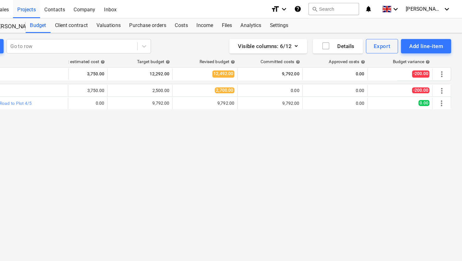
scroll to position [0, 3]
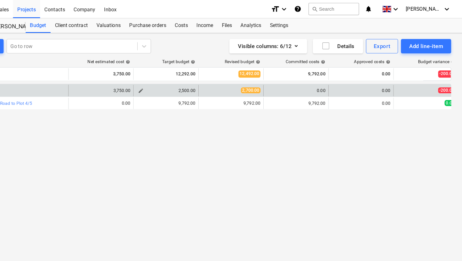
click at [182, 81] on span "edit" at bounding box center [182, 78] width 5 height 5
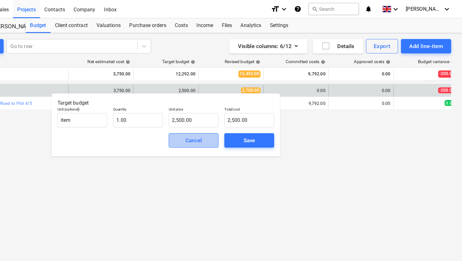
click at [219, 126] on span "Cancel" at bounding box center [229, 122] width 28 height 8
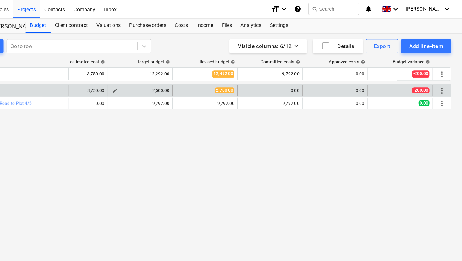
click at [157, 79] on span "edit" at bounding box center [159, 78] width 5 height 5
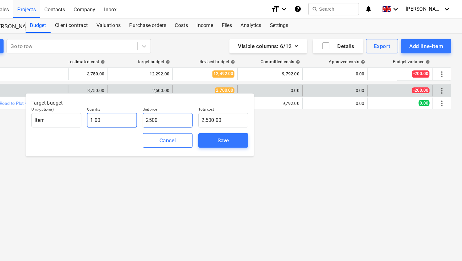
drag, startPoint x: 206, startPoint y: 103, endPoint x: 171, endPoint y: 103, distance: 35.8
click at [171, 103] on div "Unit (optional) item Quantity 1.00 Unit price 2500 Total cost 2,500.00" at bounding box center [181, 101] width 193 height 23
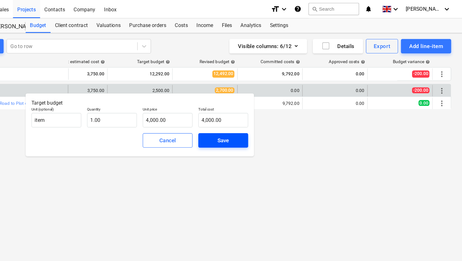
click at [245, 122] on span "Save" at bounding box center [254, 122] width 28 height 8
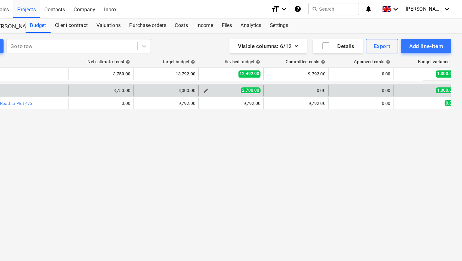
click at [280, 78] on span "2,700.00" at bounding box center [277, 78] width 17 height 5
click at [241, 79] on span "edit" at bounding box center [238, 78] width 5 height 5
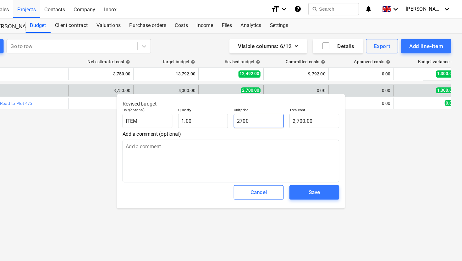
click at [289, 99] on input "2700" at bounding box center [284, 105] width 43 height 13
drag, startPoint x: 285, startPoint y: 104, endPoint x: 240, endPoint y: 103, distance: 45.9
click at [240, 103] on div "Unit (optional) ITEM Quantity 1.00 Unit price 2700 Total cost 2,700.00" at bounding box center [260, 102] width 193 height 23
click at [330, 166] on div "Save" at bounding box center [333, 167] width 10 height 8
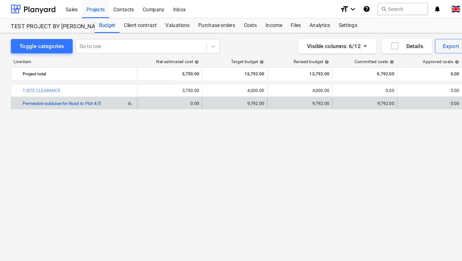
click at [79, 90] on link "Permeable subbase for Road to Plot 4/5" at bounding box center [54, 90] width 68 height 4
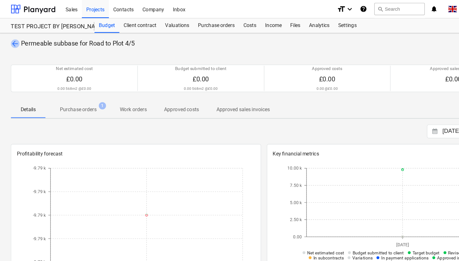
click at [14, 38] on span "arrow_back" at bounding box center [13, 38] width 8 height 8
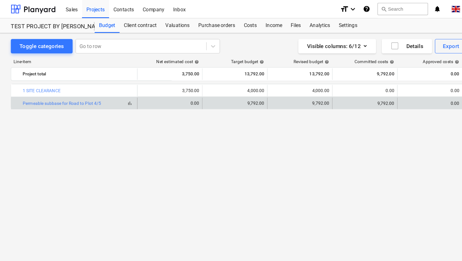
click at [114, 90] on span "bar_chart" at bounding box center [113, 89] width 5 height 5
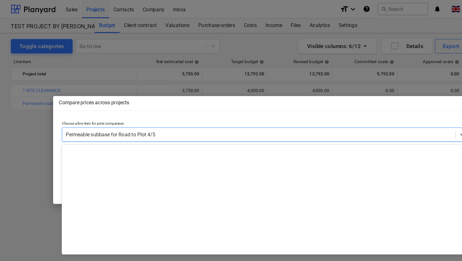
click at [139, 116] on div at bounding box center [225, 117] width 336 height 6
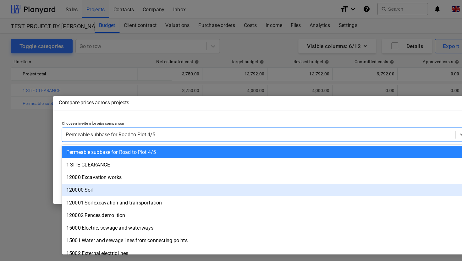
click at [76, 168] on div "120000 Soil" at bounding box center [231, 165] width 354 height 10
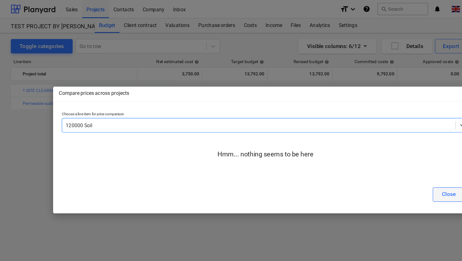
click at [395, 171] on div "Close" at bounding box center [390, 169] width 12 height 8
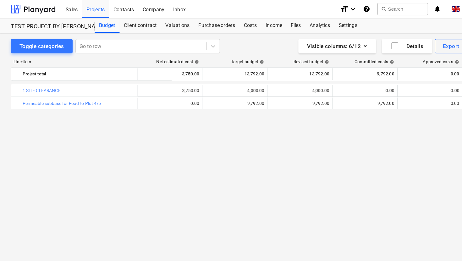
scroll to position [0, 22]
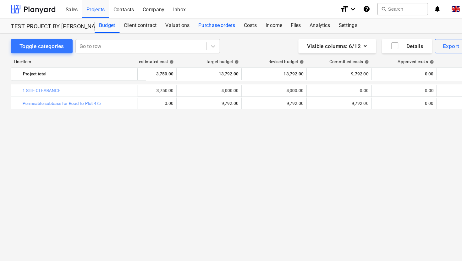
click at [192, 22] on div "Purchase orders" at bounding box center [189, 22] width 40 height 13
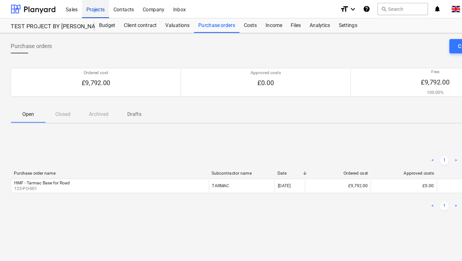
click at [83, 9] on div "Projects" at bounding box center [83, 8] width 24 height 16
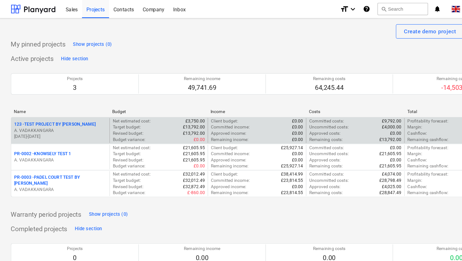
click at [49, 114] on p "A. VADAKKANGARA" at bounding box center [52, 113] width 80 height 5
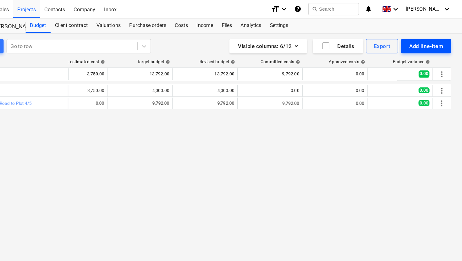
click at [424, 41] on div "Add line-item" at bounding box center [431, 40] width 30 height 8
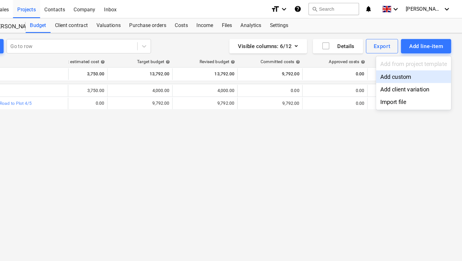
click at [407, 68] on div "Add custom" at bounding box center [419, 66] width 65 height 11
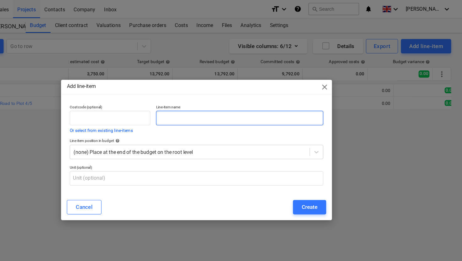
click at [206, 106] on input "text" at bounding box center [268, 102] width 145 height 13
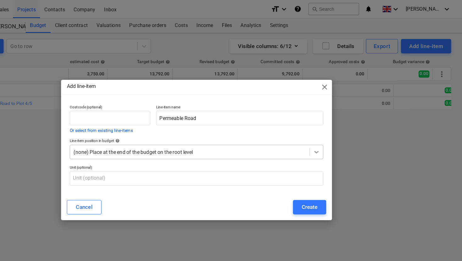
click at [334, 133] on icon at bounding box center [335, 132] width 6 height 6
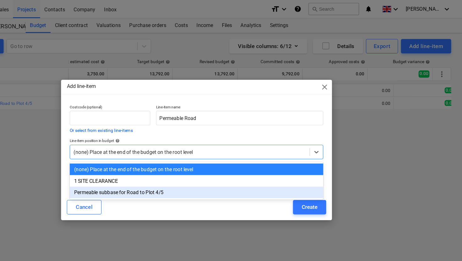
click at [295, 187] on div "Cancel Create" at bounding box center [230, 180] width 233 height 18
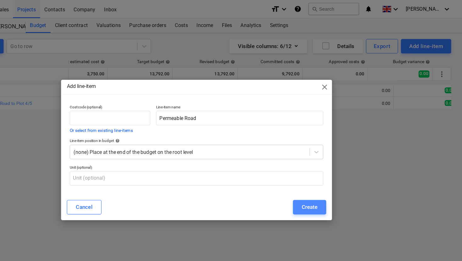
click at [329, 182] on div "Create" at bounding box center [329, 180] width 14 height 8
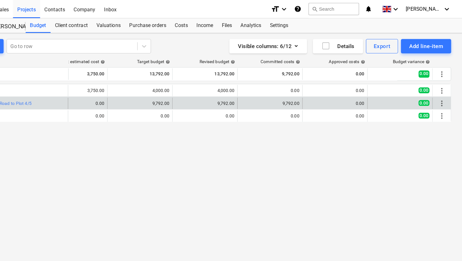
click at [443, 89] on span "more_vert" at bounding box center [444, 90] width 8 height 8
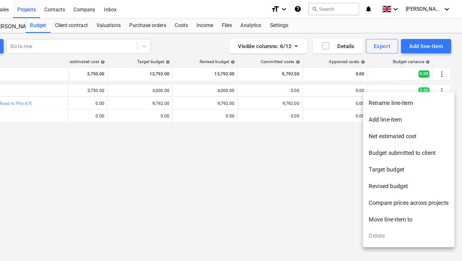
click at [393, 205] on ul "Rename line-item Add line-item Net estimated cost Budget submitted to client Ta…" at bounding box center [415, 147] width 79 height 135
click at [281, 160] on div at bounding box center [231, 130] width 462 height 261
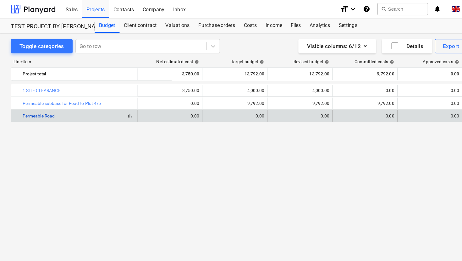
click at [39, 102] on link "Permeable Road" at bounding box center [34, 101] width 28 height 4
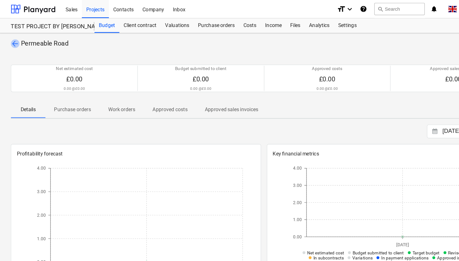
click at [14, 39] on span "arrow_back" at bounding box center [13, 38] width 8 height 8
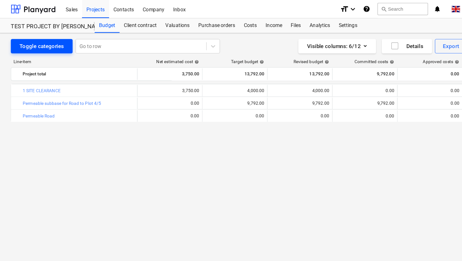
click at [52, 36] on div "Toggle categories" at bounding box center [36, 40] width 39 height 8
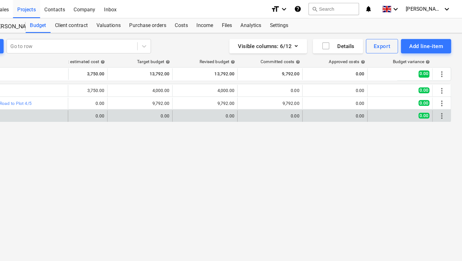
click at [443, 101] on span "more_vert" at bounding box center [444, 101] width 8 height 8
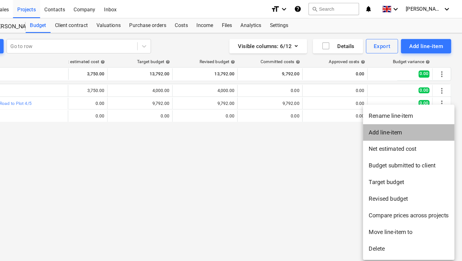
click at [409, 115] on li "Add line-item" at bounding box center [415, 115] width 79 height 14
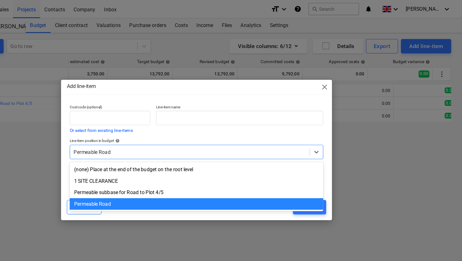
click at [181, 133] on div at bounding box center [225, 132] width 202 height 6
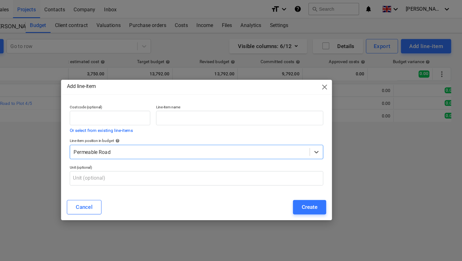
click at [177, 133] on div at bounding box center [225, 132] width 202 height 6
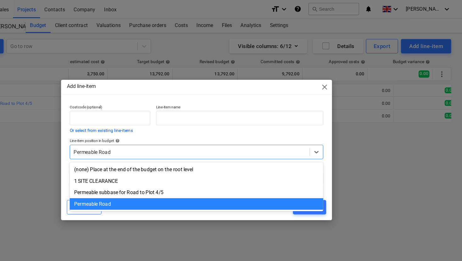
click at [177, 133] on div at bounding box center [225, 132] width 202 height 6
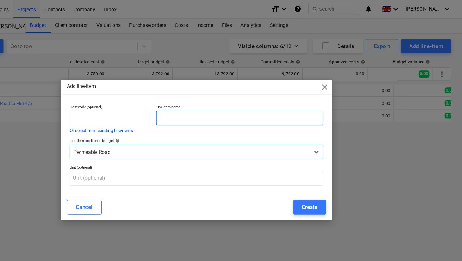
click at [214, 105] on input "text" at bounding box center [268, 102] width 145 height 13
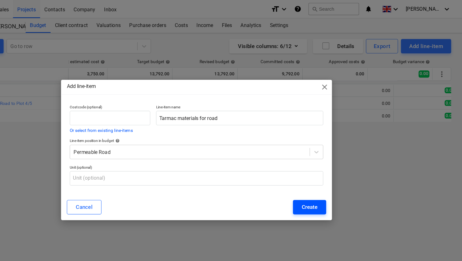
click at [329, 177] on div "Create" at bounding box center [329, 180] width 14 height 8
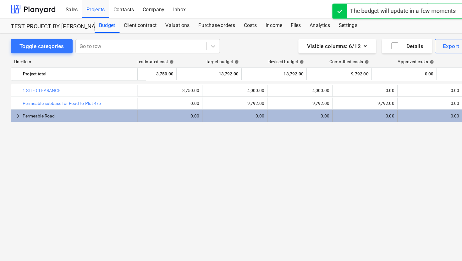
click at [14, 101] on span "keyboard_arrow_right" at bounding box center [16, 101] width 8 height 8
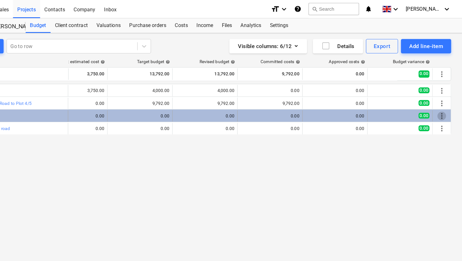
click at [445, 102] on span "more_vert" at bounding box center [444, 101] width 8 height 8
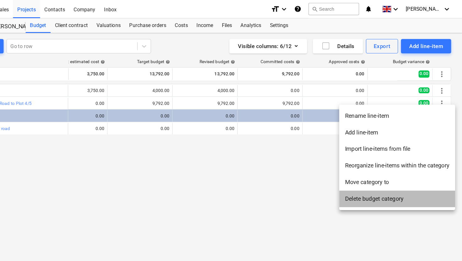
click at [372, 173] on li "Delete budget category" at bounding box center [405, 173] width 101 height 14
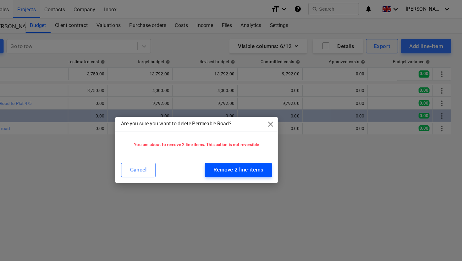
click at [259, 148] on div "Remove 2 line-items" at bounding box center [267, 148] width 43 height 8
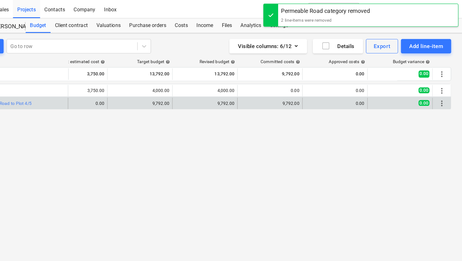
click at [447, 90] on span "more_vert" at bounding box center [444, 90] width 8 height 8
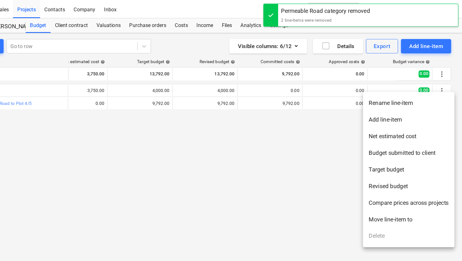
click at [388, 205] on ul "Rename line-item Add line-item Net estimated cost Budget submitted to client Ta…" at bounding box center [415, 147] width 79 height 135
click at [297, 182] on div at bounding box center [231, 130] width 462 height 261
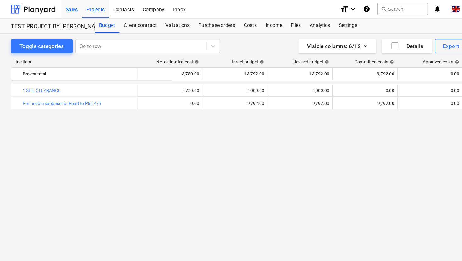
click at [67, 8] on div "Sales" at bounding box center [62, 8] width 18 height 16
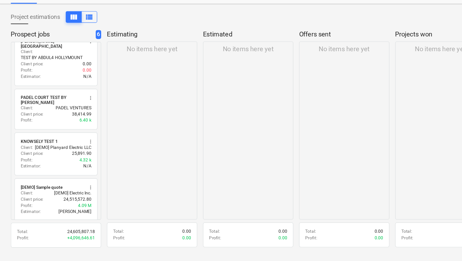
scroll to position [81, 0]
